Goal: Navigation & Orientation: Find specific page/section

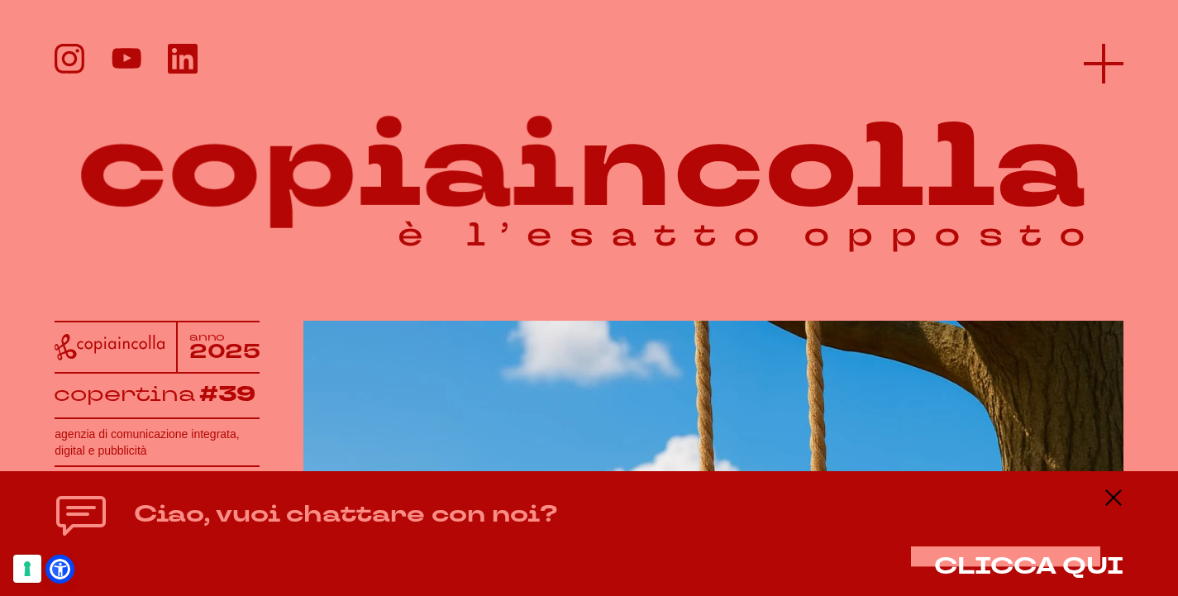
click at [1121, 69] on icon at bounding box center [1104, 64] width 40 height 40
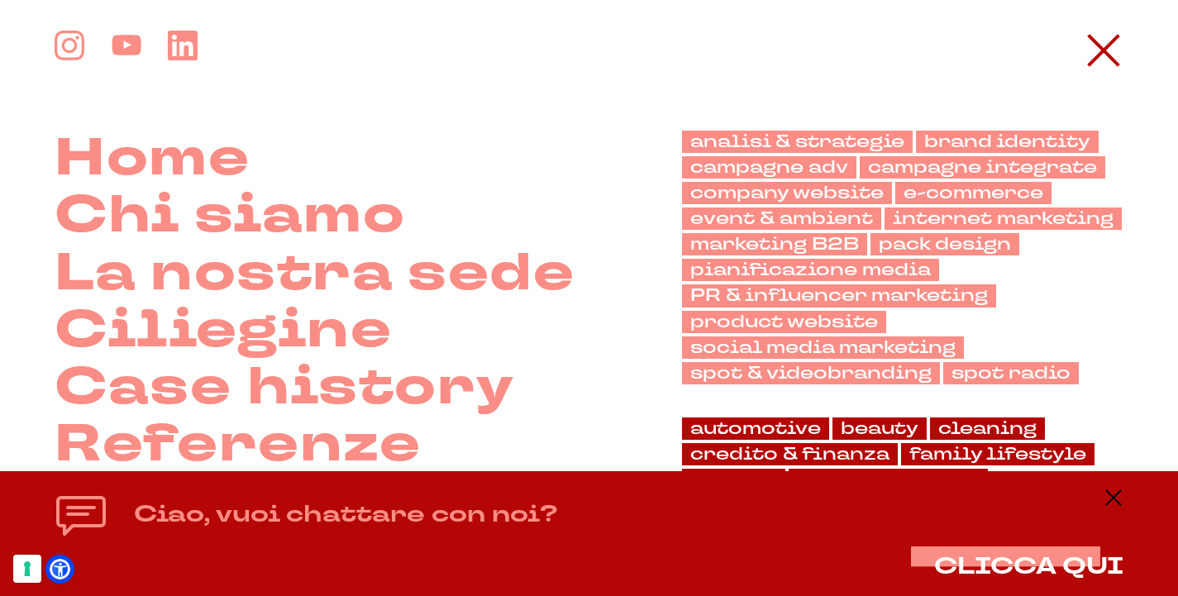
scroll to position [17, 0]
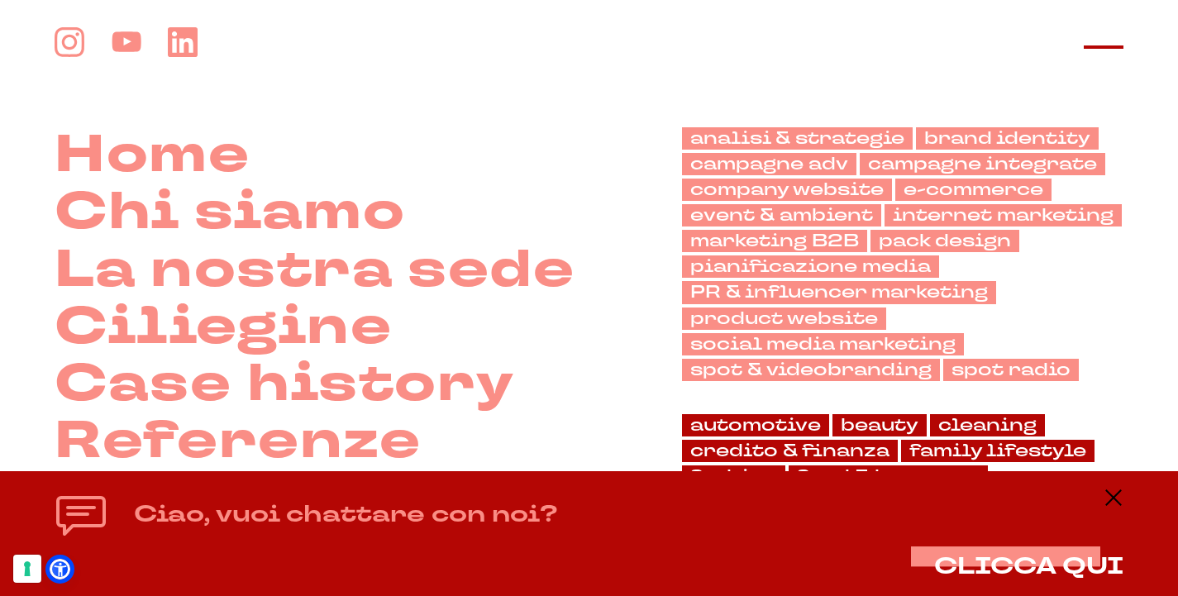
click at [1105, 60] on icon at bounding box center [1104, 47] width 40 height 40
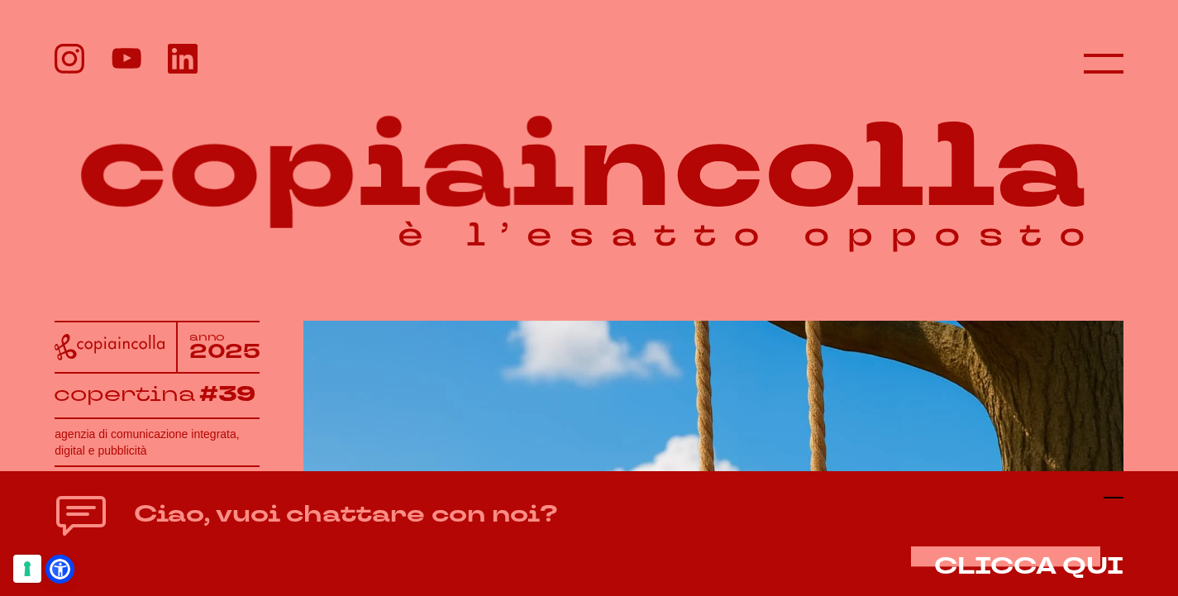
click at [1119, 497] on icon at bounding box center [1114, 498] width 20 height 20
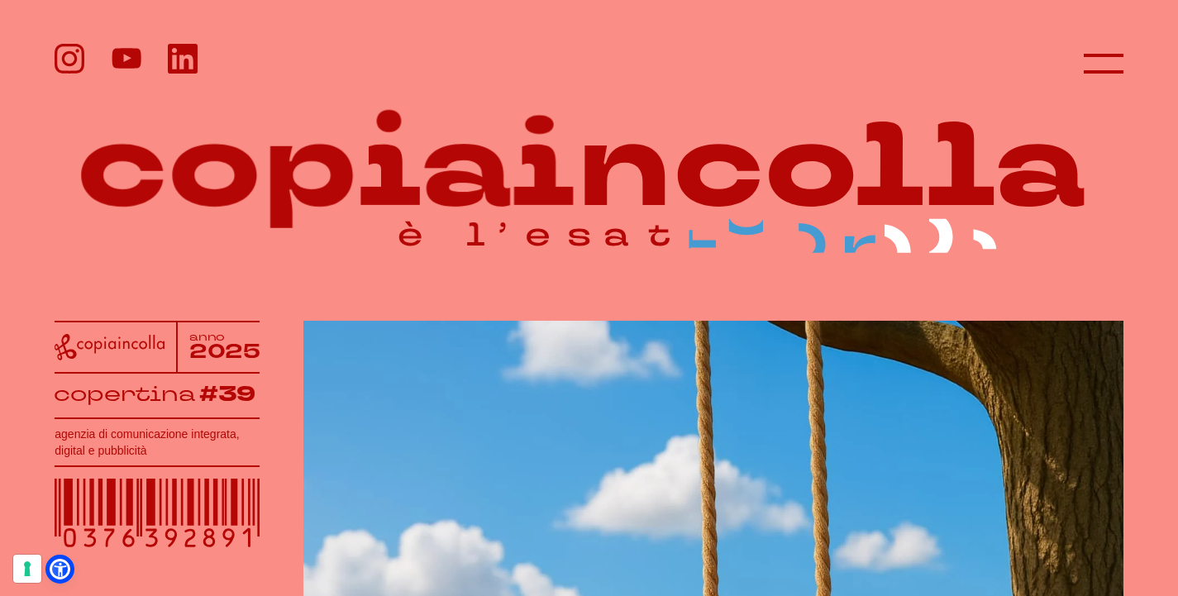
click at [1081, 65] on div at bounding box center [589, 64] width 1068 height 40
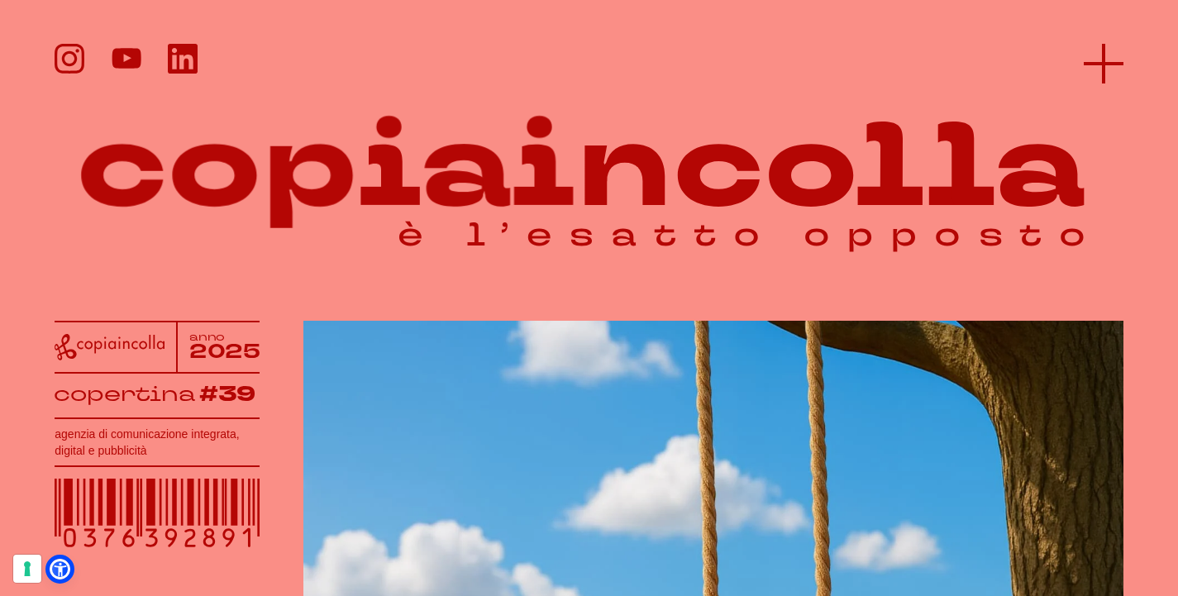
click at [1104, 70] on icon at bounding box center [1104, 64] width 40 height 40
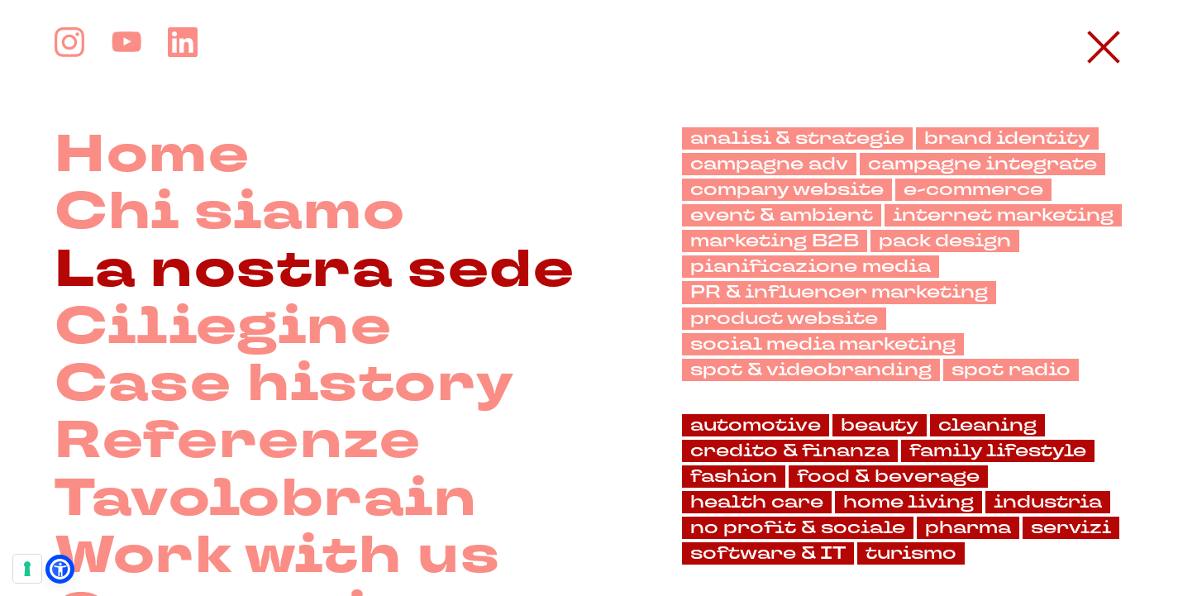
click at [491, 286] on link "La nostra sede" at bounding box center [315, 270] width 520 height 57
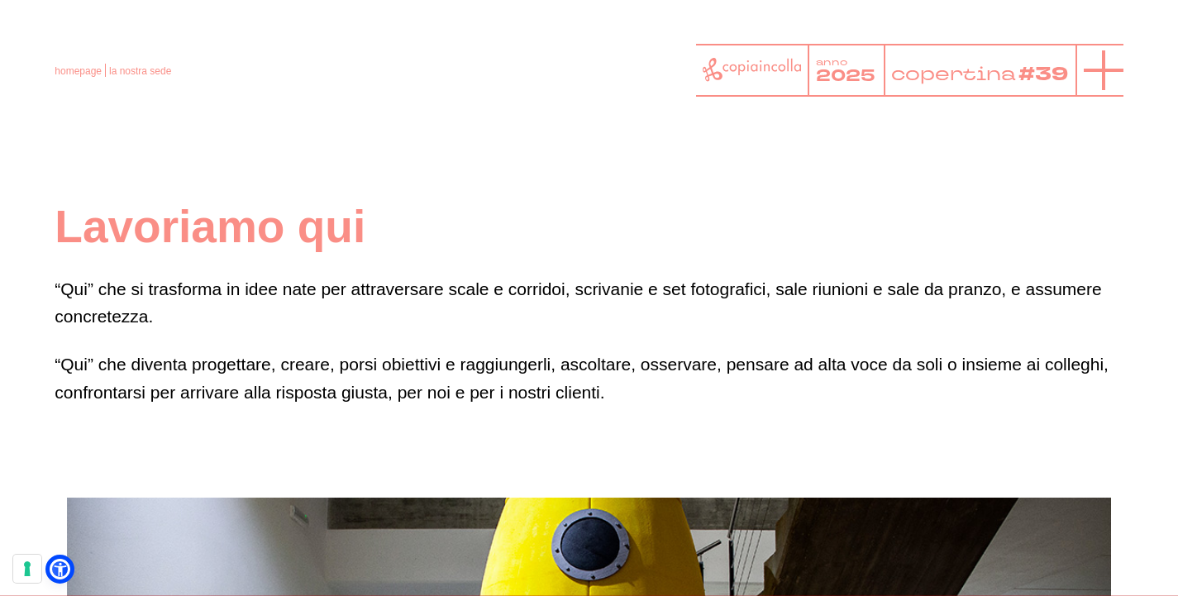
click at [1092, 66] on icon at bounding box center [1104, 70] width 40 height 40
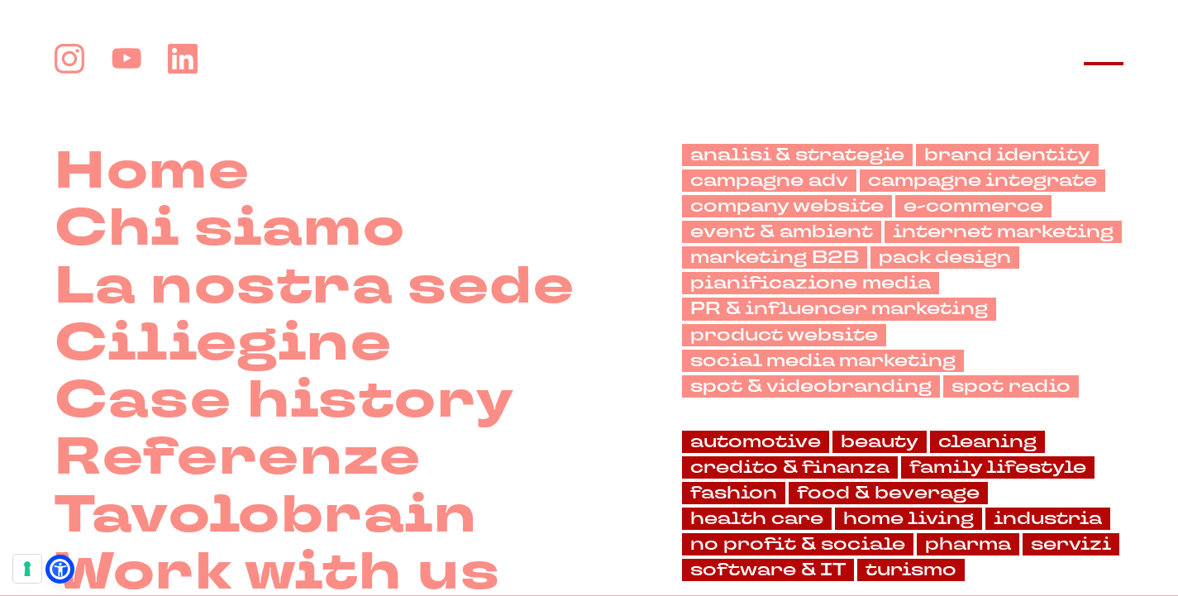
click at [1120, 77] on icon at bounding box center [1104, 64] width 40 height 40
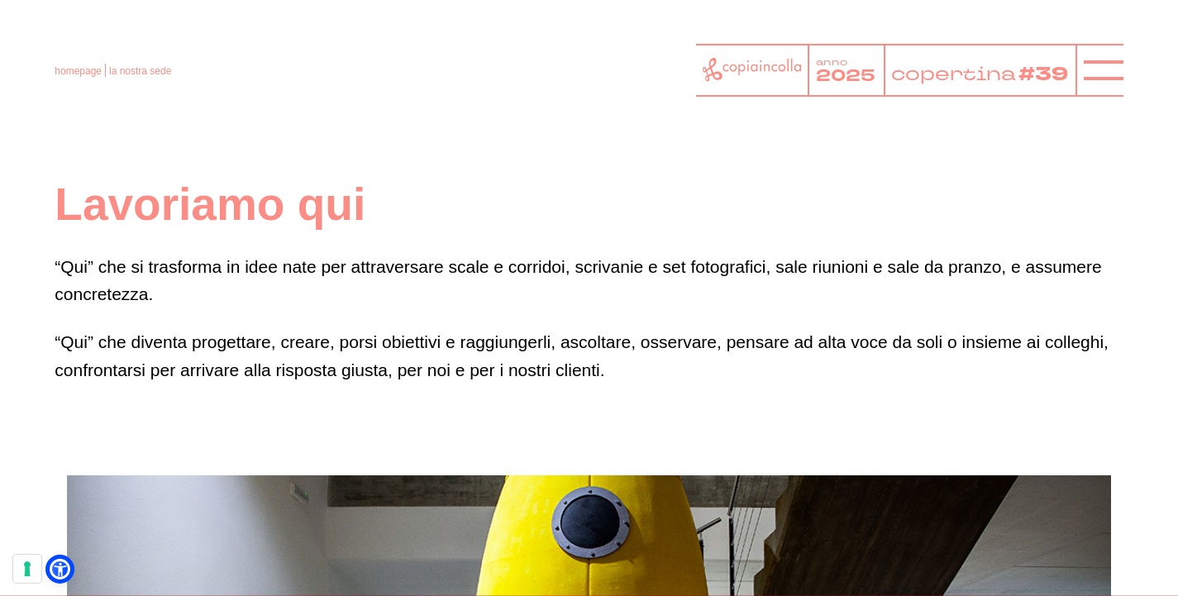
scroll to position [23, 0]
click at [740, 77] on icon at bounding box center [752, 70] width 99 height 24
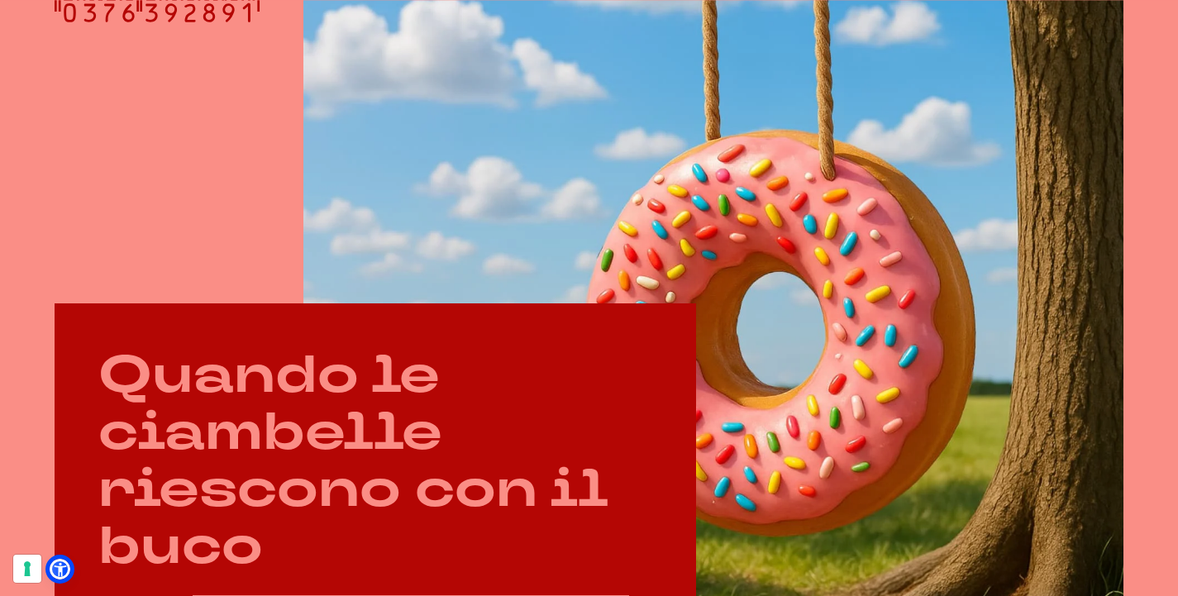
scroll to position [528, 0]
